Goal: Check status: Check status

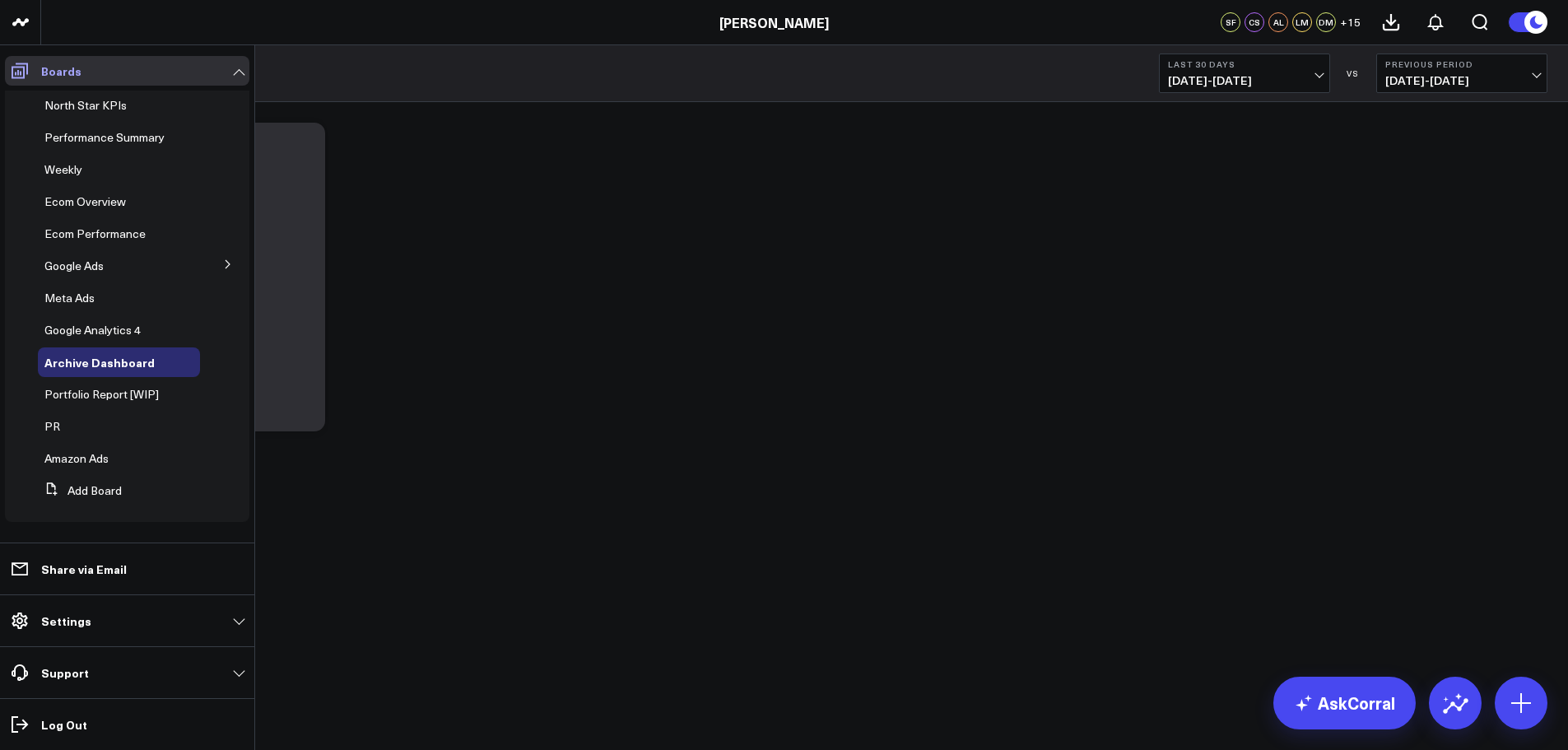
click at [10, 73] on icon at bounding box center [19, 71] width 20 height 20
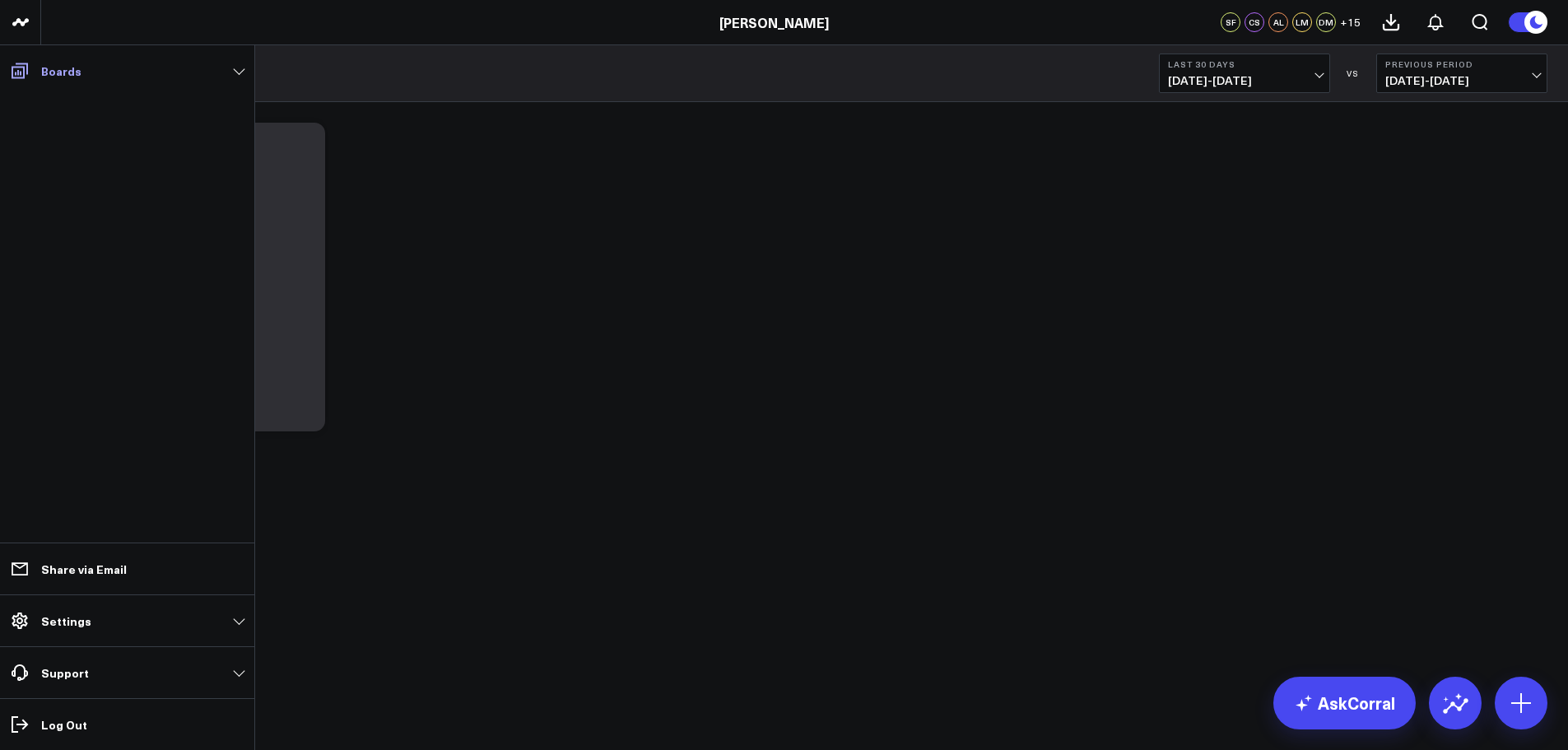
click at [10, 73] on icon at bounding box center [19, 71] width 20 height 20
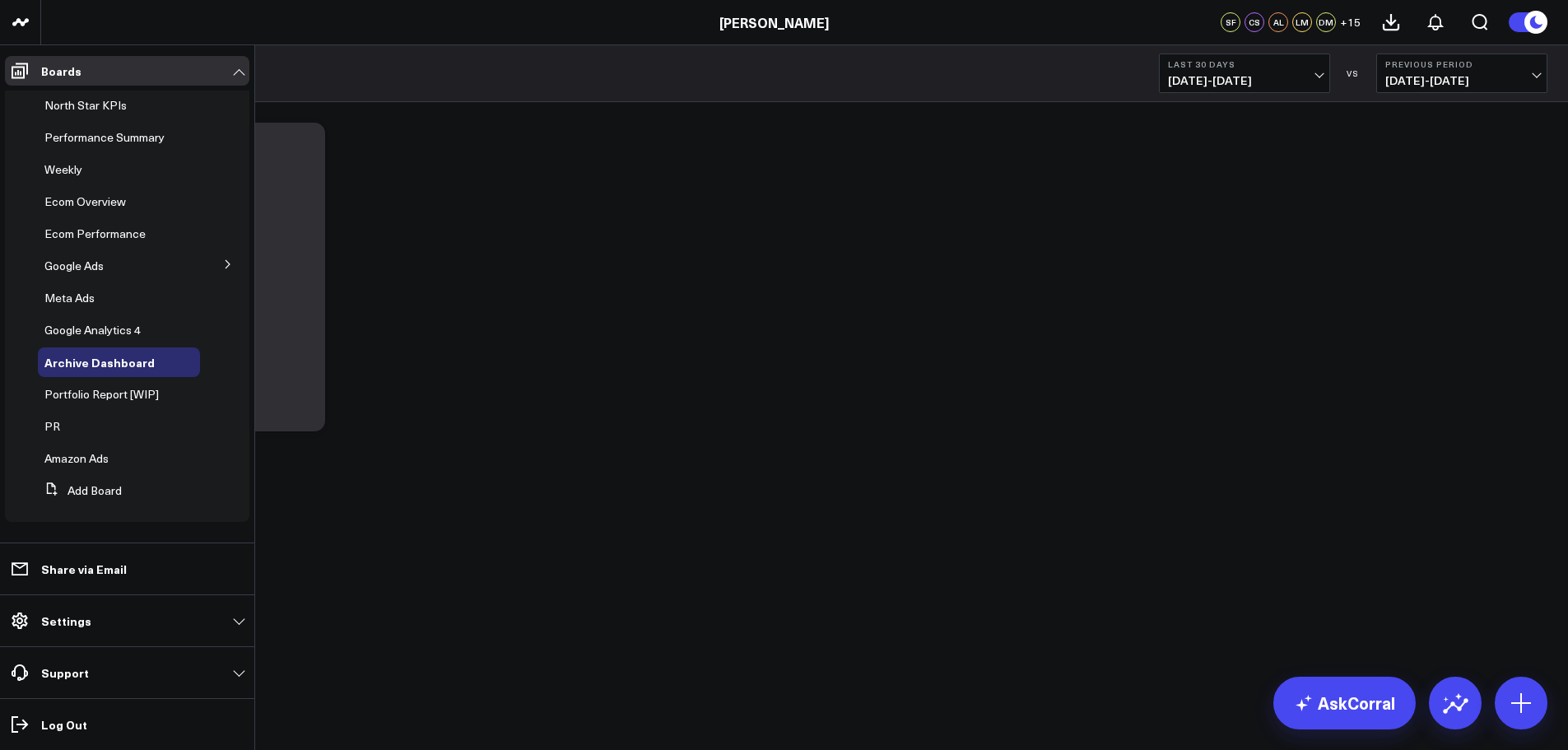
click at [100, 135] on span "Performance Summary" at bounding box center [105, 137] width 120 height 15
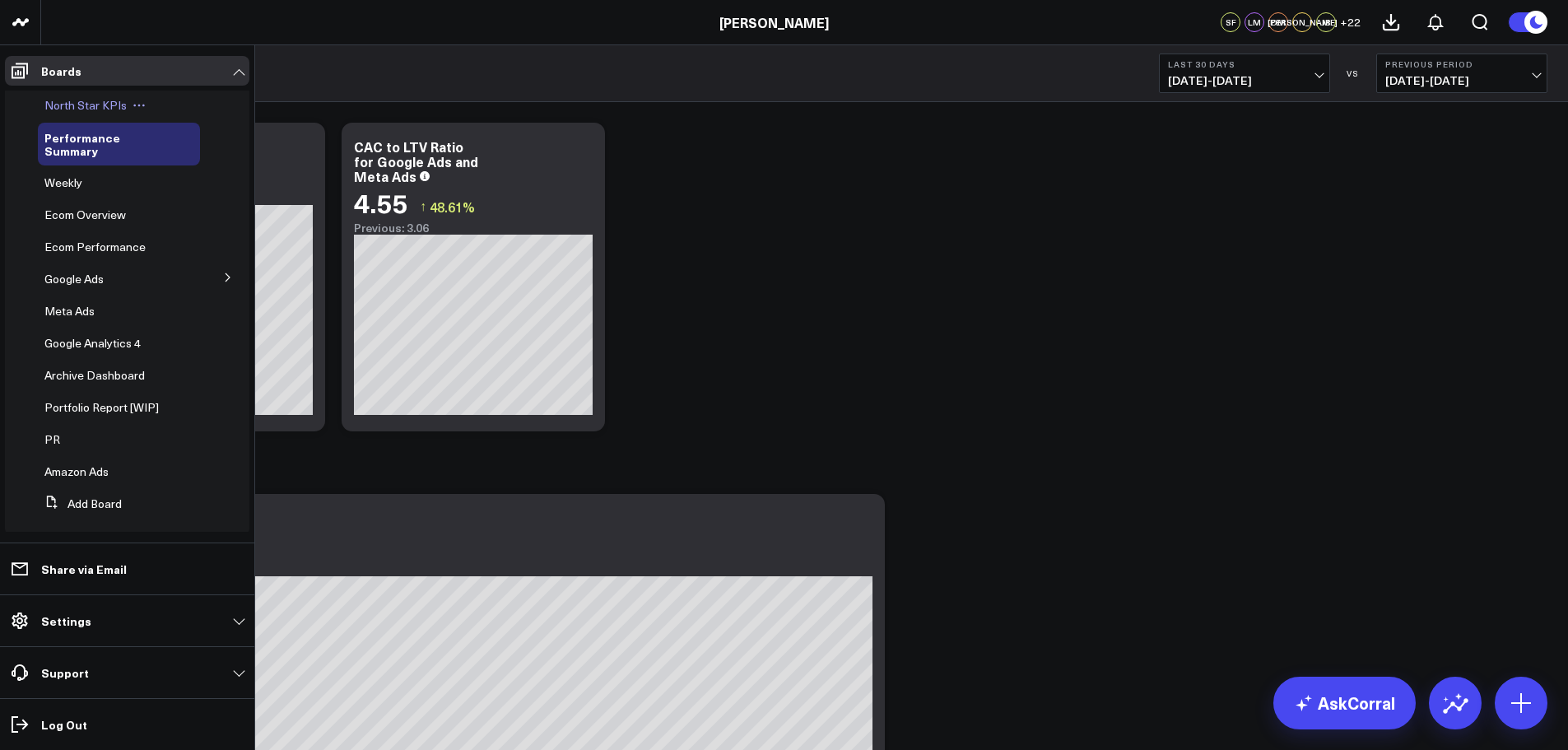
click at [84, 110] on span "North Star KPIs" at bounding box center [86, 105] width 82 height 15
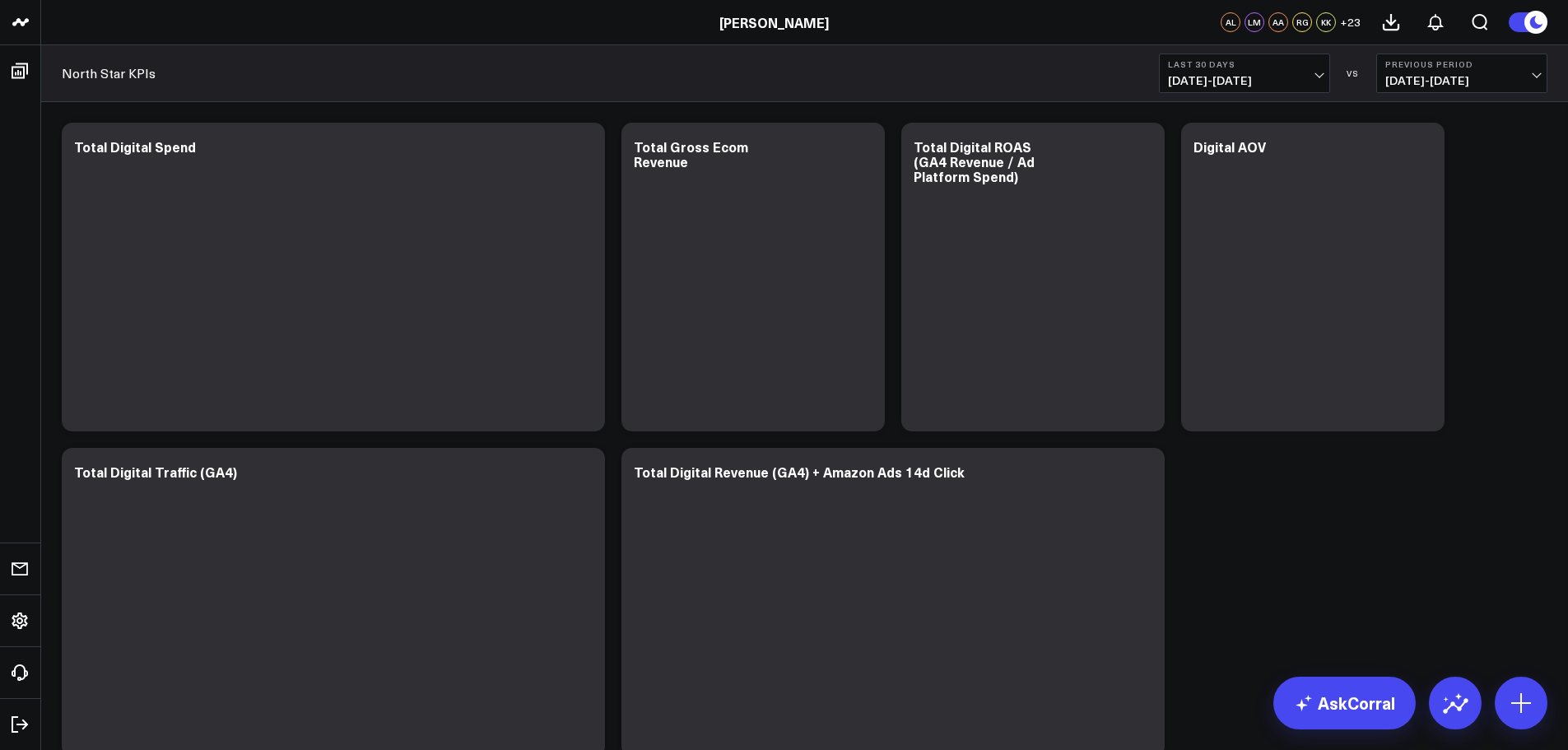
click at [1305, 75] on span "[DATE] - [DATE]" at bounding box center [1244, 81] width 153 height 13
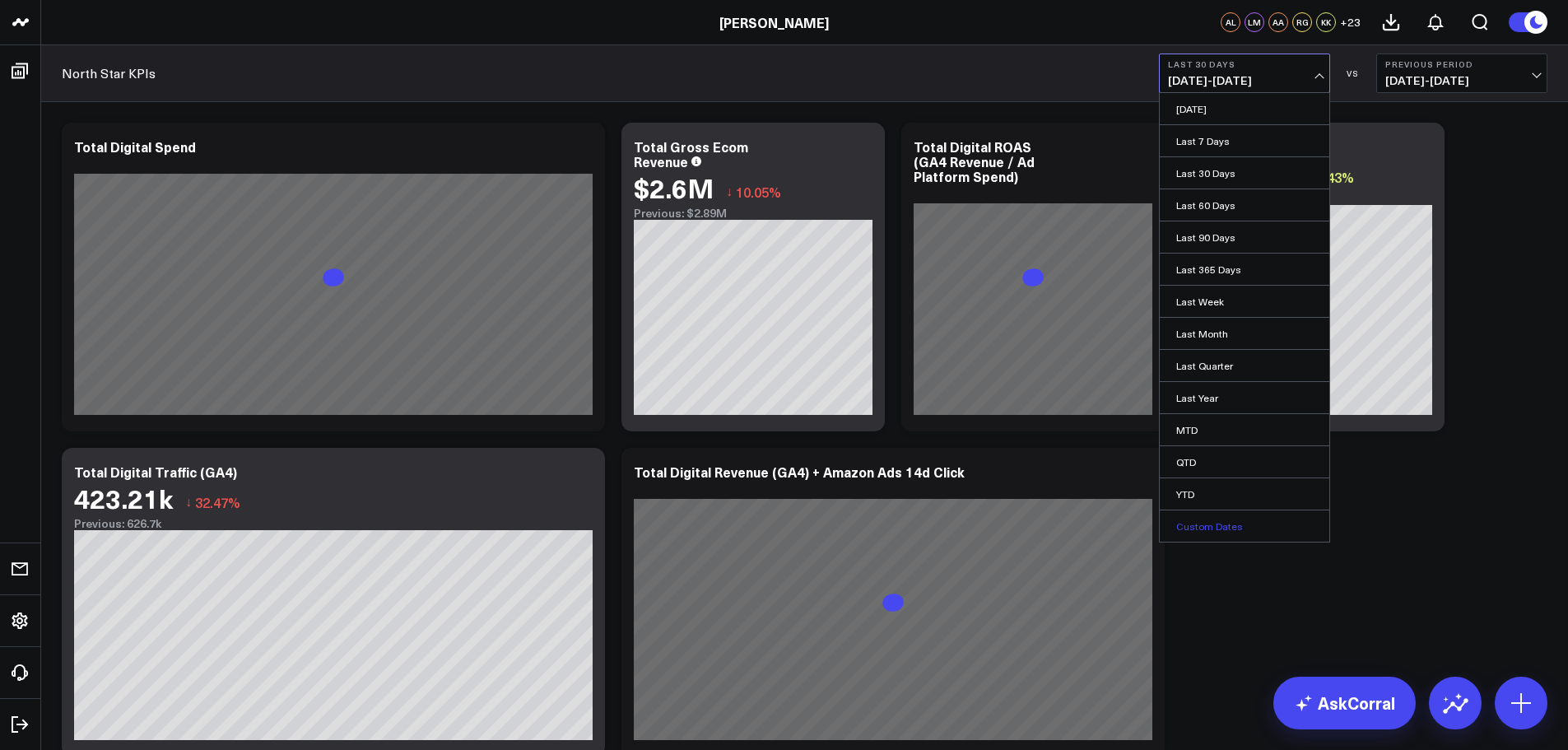
click at [1205, 521] on link "Custom Dates" at bounding box center [1243, 525] width 169 height 32
select select "8"
select select "2025"
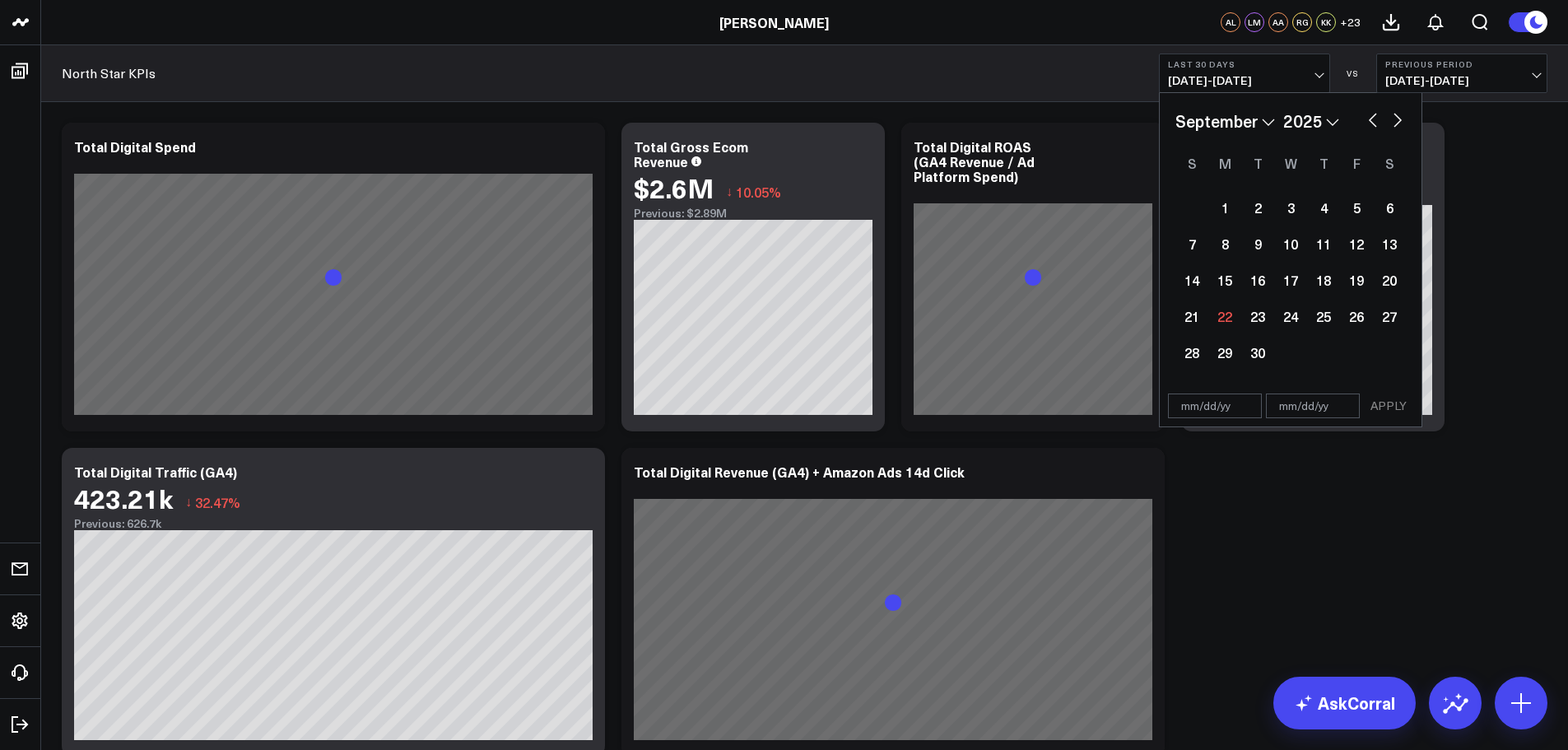
click at [1334, 118] on select "2026 2025 2024 2023 2022 2021 2020 2019 2018 2017 2016 2015 2014 2013 2012 2011…" at bounding box center [1311, 121] width 56 height 25
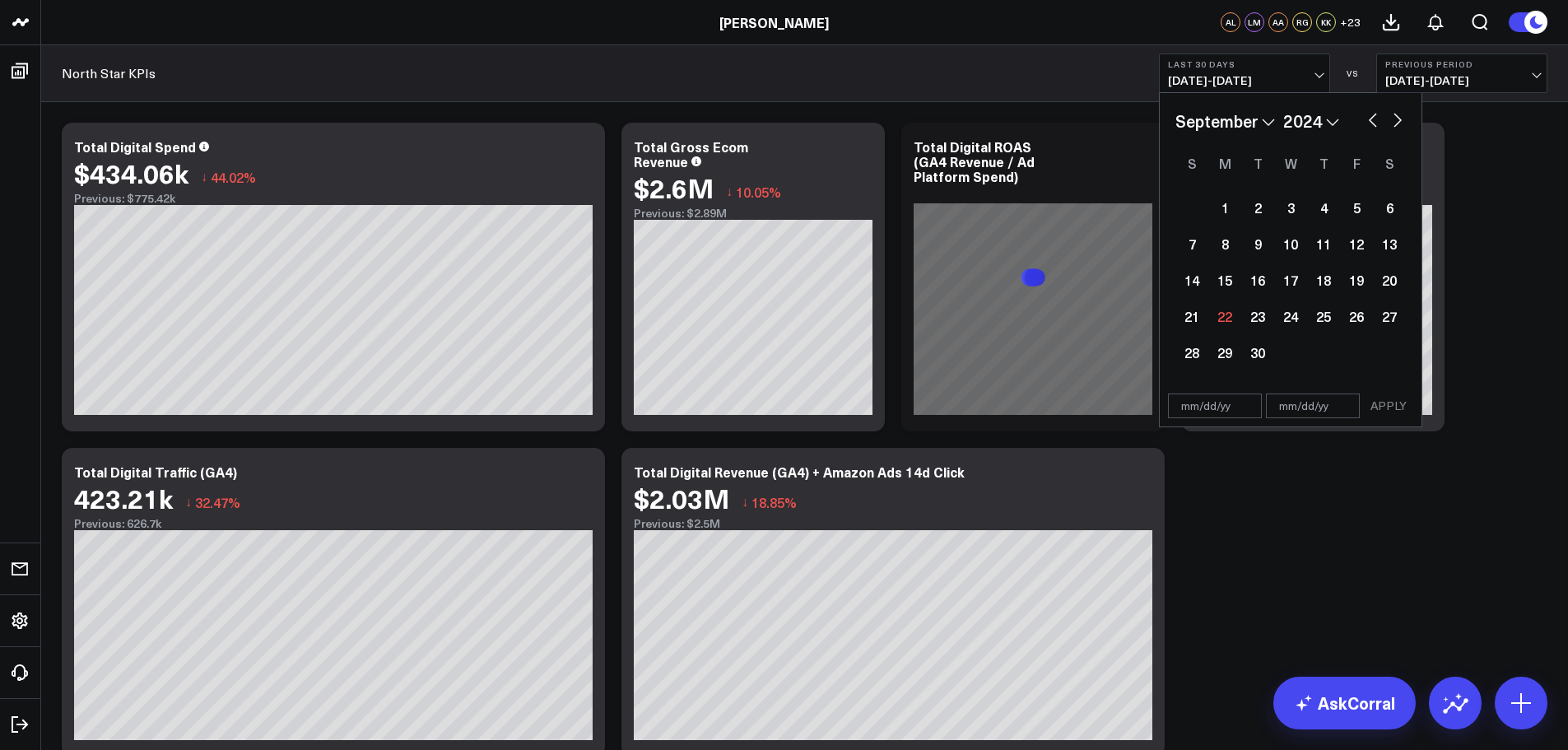
select select "8"
select select "2024"
click at [1396, 118] on button "button" at bounding box center [1397, 118] width 16 height 20
select select "9"
select select "2024"
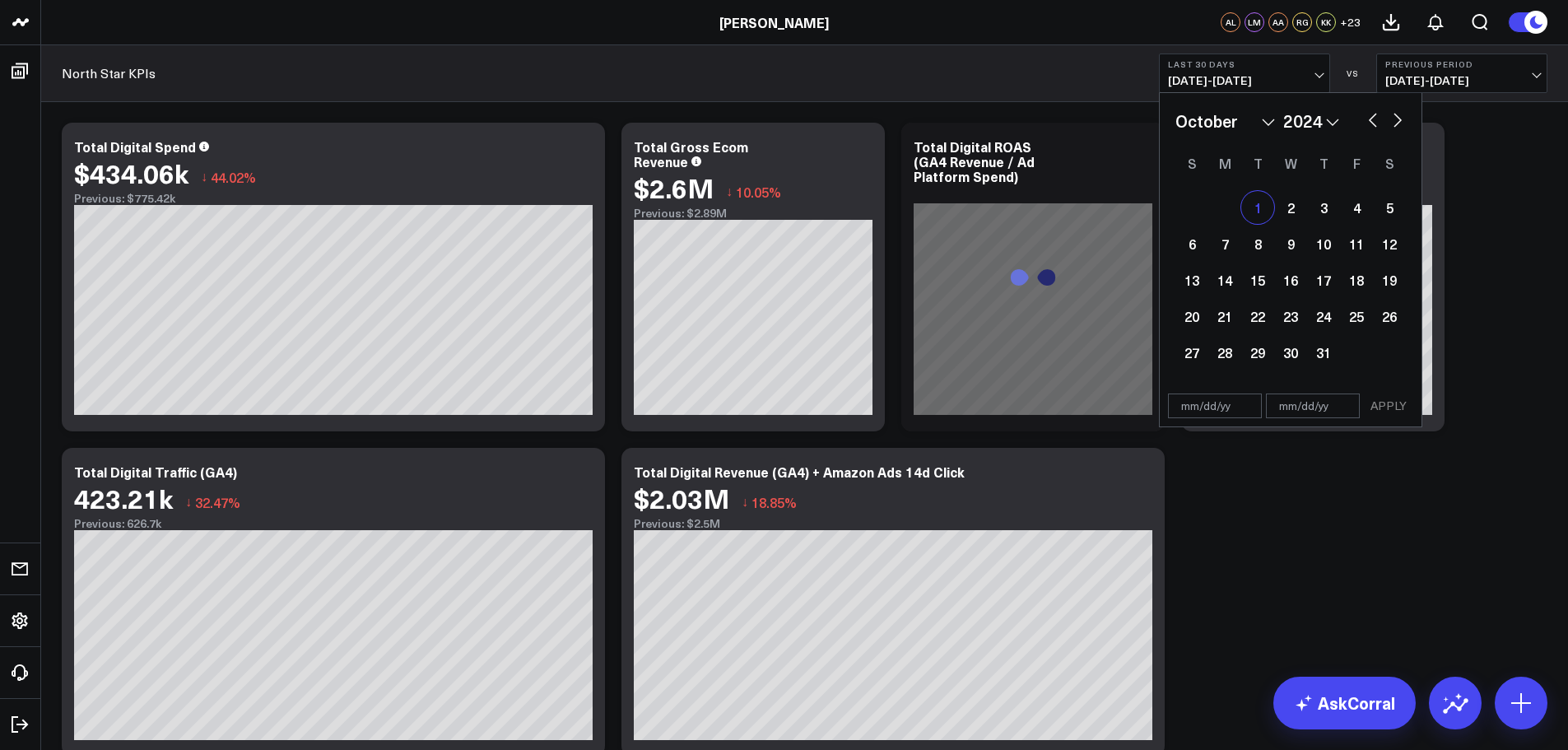
click at [1260, 203] on div "1" at bounding box center [1257, 207] width 32 height 32
type input "[DATE]"
select select "9"
select select "2024"
click at [1398, 120] on button "button" at bounding box center [1397, 118] width 16 height 20
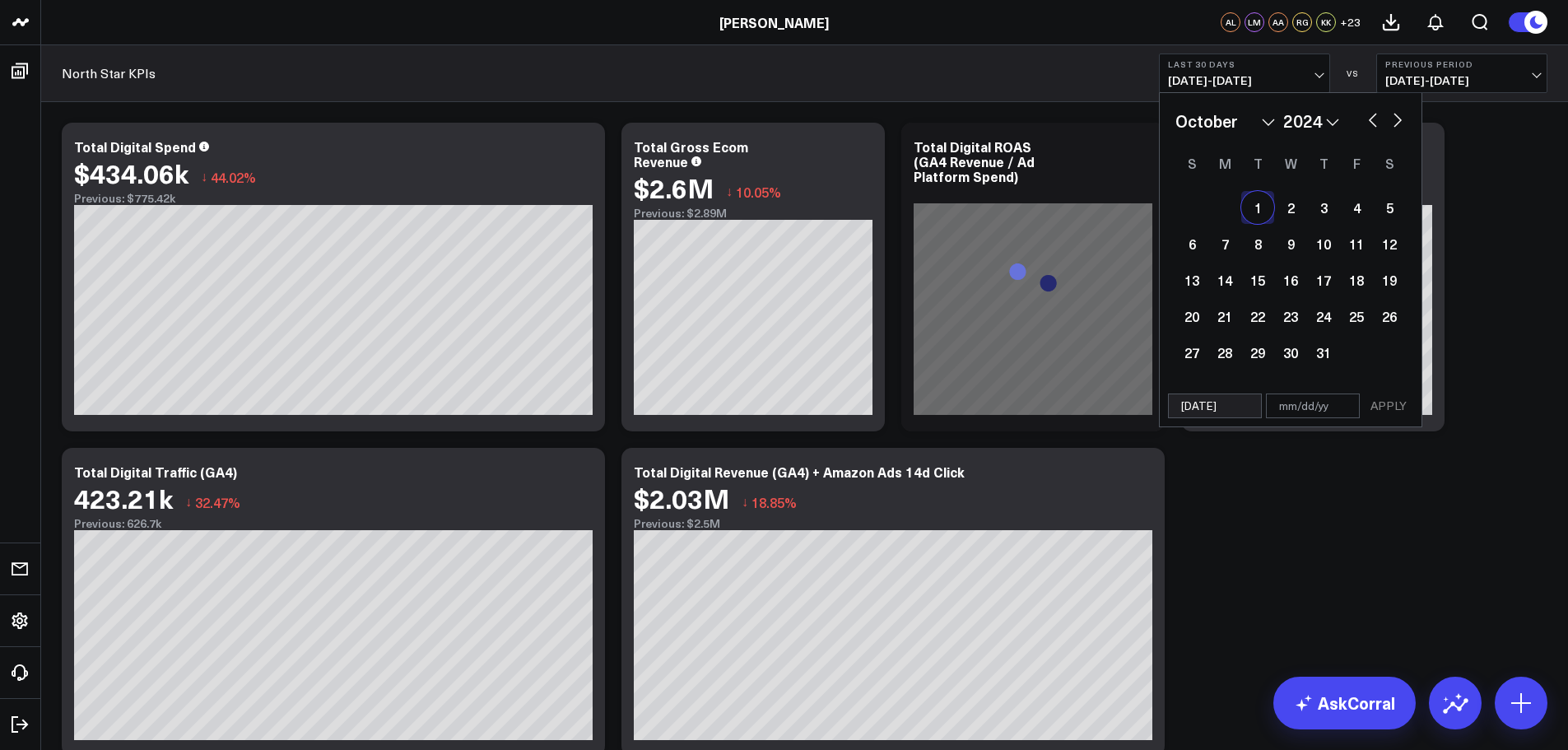
select select "10"
select select "2024"
click at [1398, 120] on button "button" at bounding box center [1397, 118] width 16 height 20
select select "11"
select select "2024"
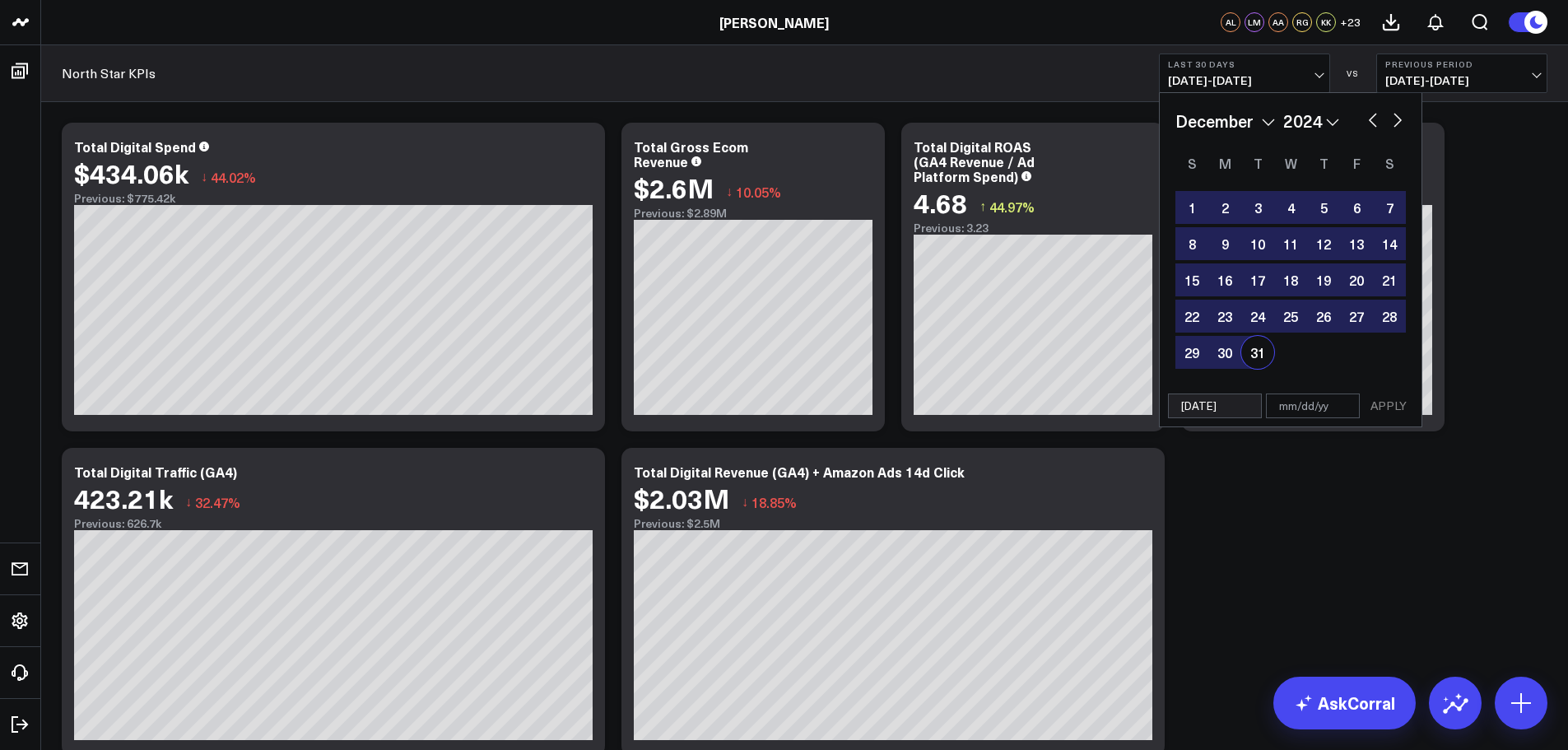
click at [1265, 353] on div "31" at bounding box center [1257, 352] width 32 height 32
type input "[DATE]"
select select "11"
select select "2024"
click at [1396, 403] on button "APPLY" at bounding box center [1388, 406] width 50 height 25
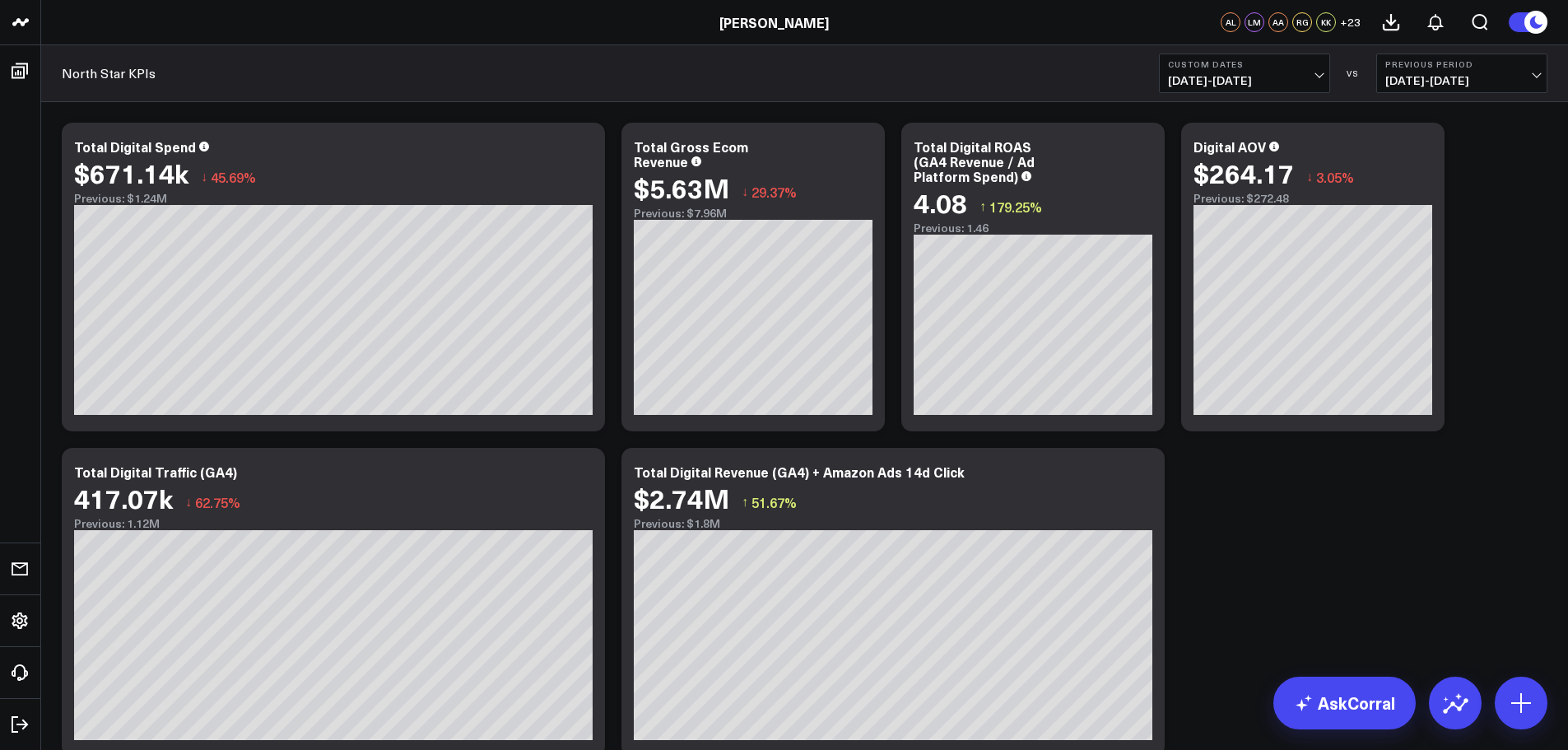
click at [1482, 65] on b "Previous Period" at bounding box center [1461, 64] width 153 height 10
click at [1455, 176] on link "YoY" at bounding box center [1461, 172] width 169 height 32
